Goal: Find specific page/section: Find specific page/section

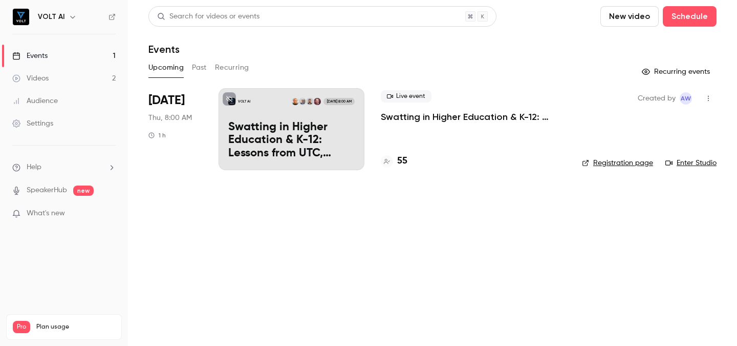
click at [301, 144] on p "Swatting in Higher Education & K-12: Lessons from UTC, [GEOGRAPHIC_DATA], and t…" at bounding box center [291, 140] width 126 height 39
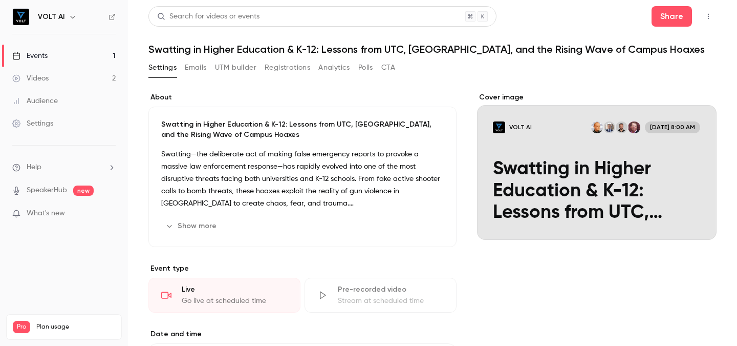
click at [707, 18] on icon "button" at bounding box center [708, 16] width 8 height 7
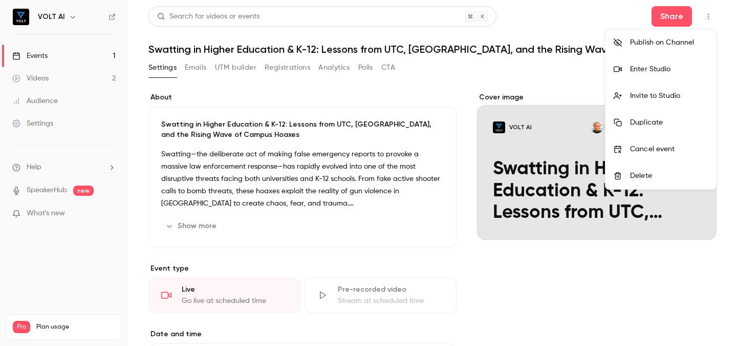
click at [661, 73] on div "Enter Studio" at bounding box center [669, 69] width 78 height 10
